Goal: Use online tool/utility: Utilize a website feature to perform a specific function

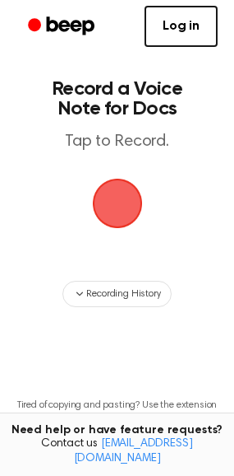
click at [104, 193] on span "button" at bounding box center [117, 204] width 50 height 50
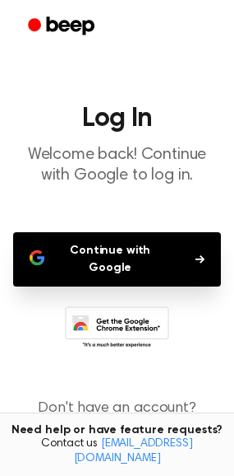
click at [114, 247] on button "Continue with Google" at bounding box center [117, 259] width 208 height 54
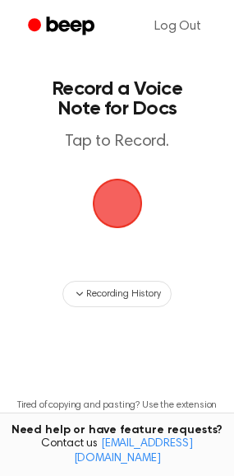
click at [118, 220] on span "button" at bounding box center [117, 203] width 77 height 77
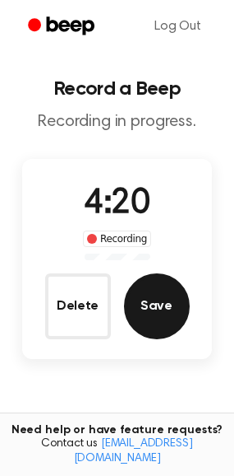
click at [165, 317] on button "Save" at bounding box center [157, 306] width 66 height 66
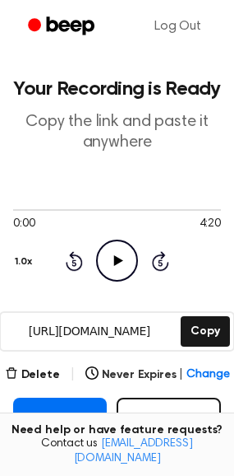
click at [118, 256] on icon "Play Audio" at bounding box center [117, 260] width 42 height 42
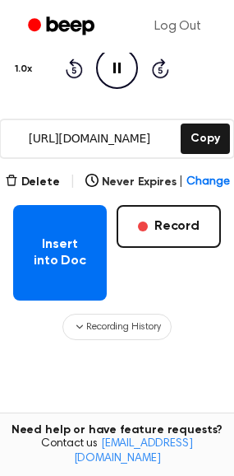
scroll to position [165, 0]
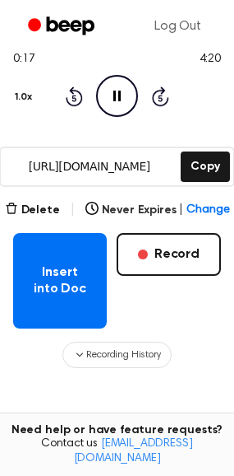
click at [110, 99] on icon "Pause Audio" at bounding box center [117, 96] width 42 height 42
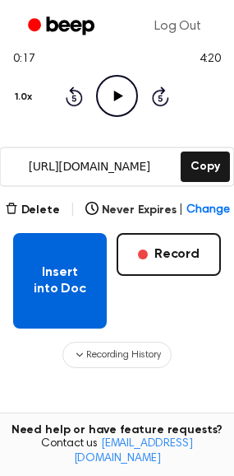
click at [72, 268] on button "Insert into Doc" at bounding box center [60, 280] width 94 height 95
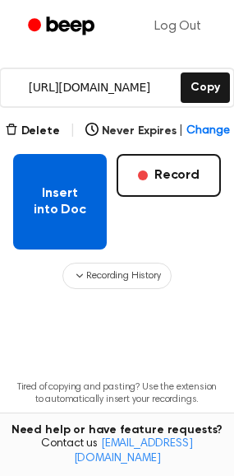
scroll to position [247, 0]
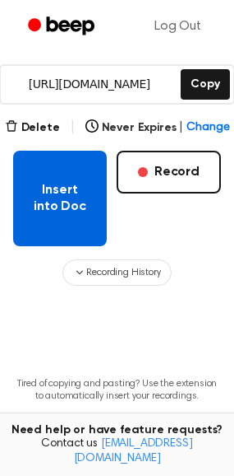
click at [73, 208] on button "Insert into Doc" at bounding box center [60, 198] width 94 height 95
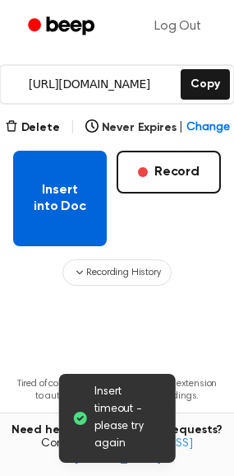
click at [67, 215] on button "Insert into Doc" at bounding box center [60, 198] width 94 height 95
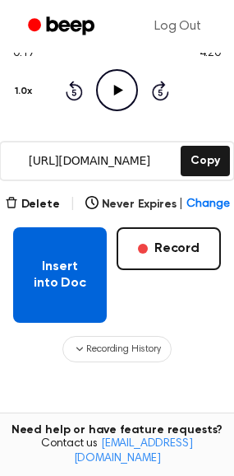
scroll to position [82, 0]
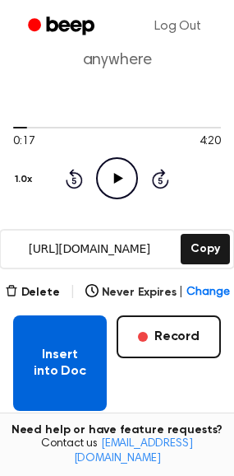
click at [84, 347] on button "Insert into Doc" at bounding box center [60, 362] width 94 height 95
click at [44, 373] on button "Insert into Doc" at bounding box center [60, 362] width 94 height 95
click at [33, 375] on button "Insert into Doc" at bounding box center [60, 362] width 94 height 95
click at [64, 350] on button "Insert into Doc" at bounding box center [60, 362] width 94 height 95
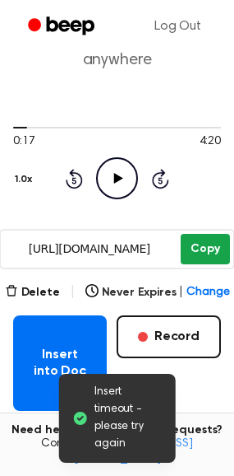
click at [211, 246] on button "Copy" at bounding box center [205, 249] width 49 height 30
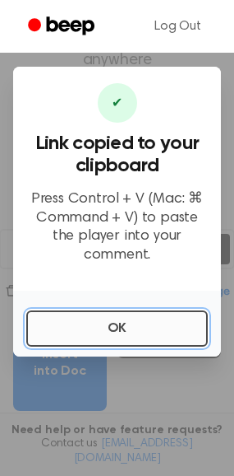
click at [79, 311] on button "OK" at bounding box center [117, 328] width 182 height 36
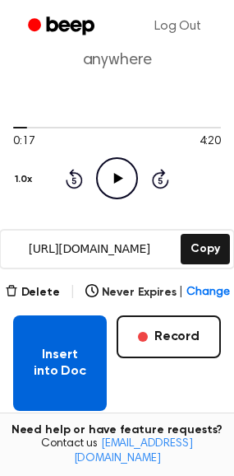
click at [64, 357] on button "Insert into Doc" at bounding box center [60, 362] width 94 height 95
